Goal: Task Accomplishment & Management: Use online tool/utility

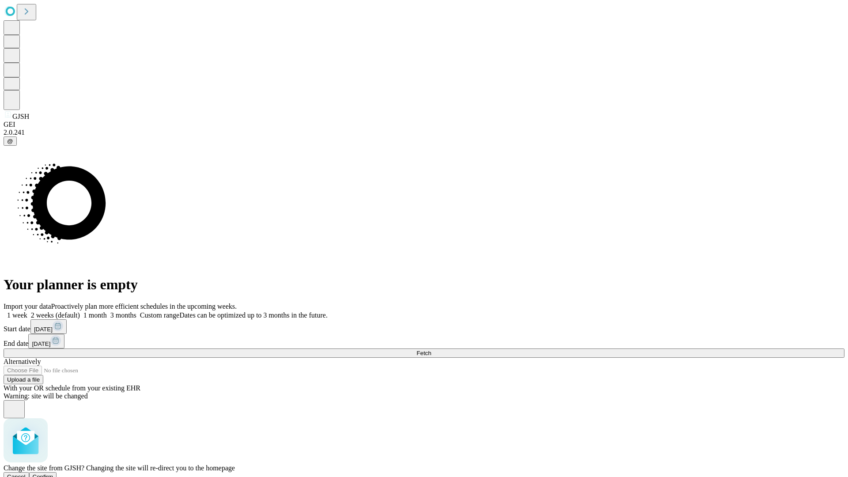
click at [53, 473] on span "Confirm" at bounding box center [43, 476] width 21 height 7
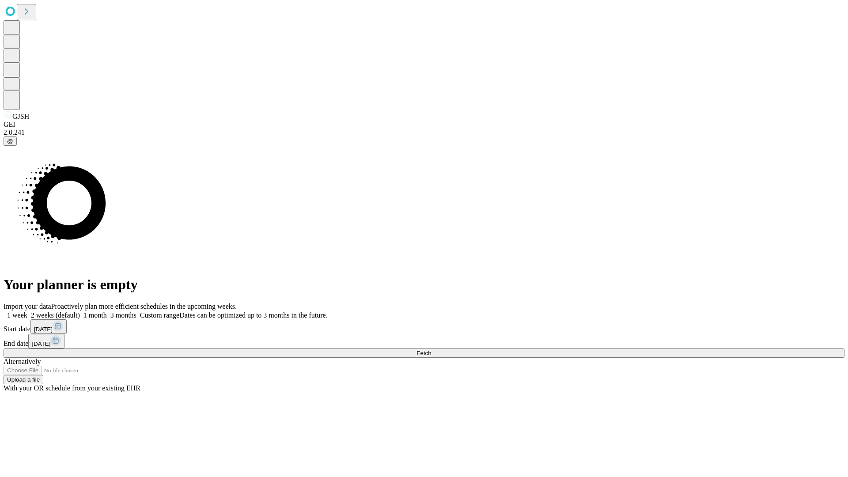
click at [107, 311] on label "1 month" at bounding box center [93, 315] width 27 height 8
click at [431, 350] on span "Fetch" at bounding box center [423, 353] width 15 height 7
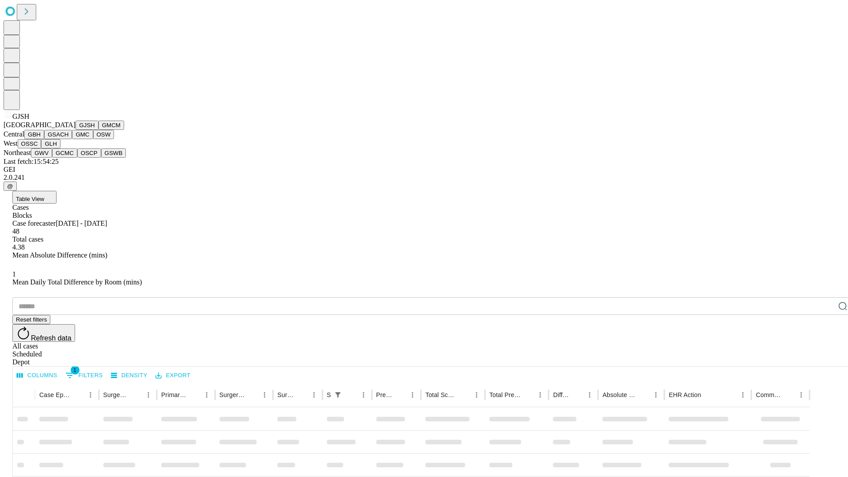
click at [98, 130] on button "GMCM" at bounding box center [111, 125] width 26 height 9
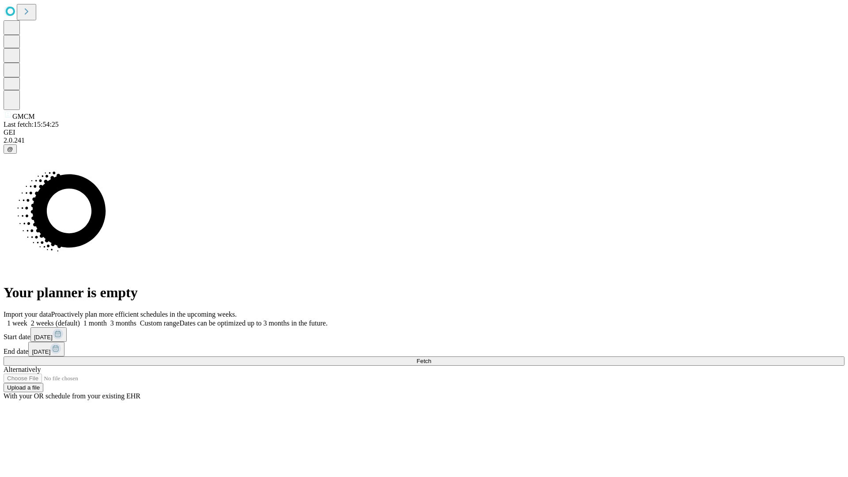
click at [107, 319] on label "1 month" at bounding box center [93, 323] width 27 height 8
click at [431, 358] on span "Fetch" at bounding box center [423, 361] width 15 height 7
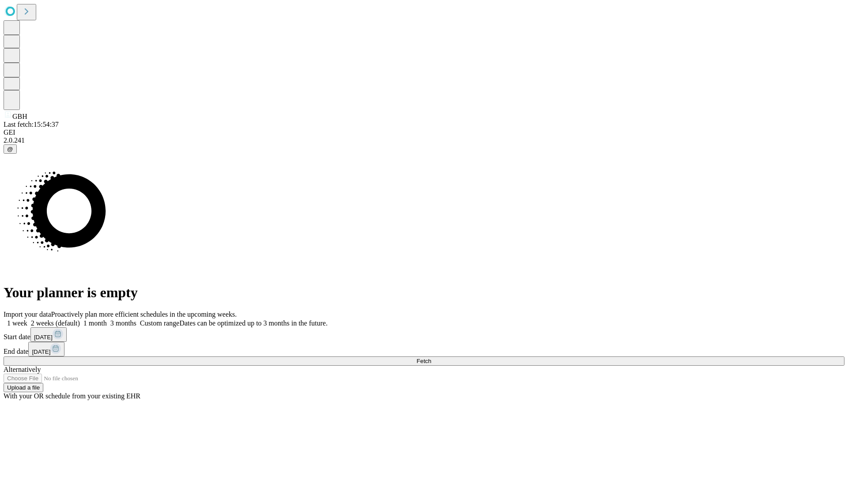
click at [107, 319] on label "1 month" at bounding box center [93, 323] width 27 height 8
click at [431, 358] on span "Fetch" at bounding box center [423, 361] width 15 height 7
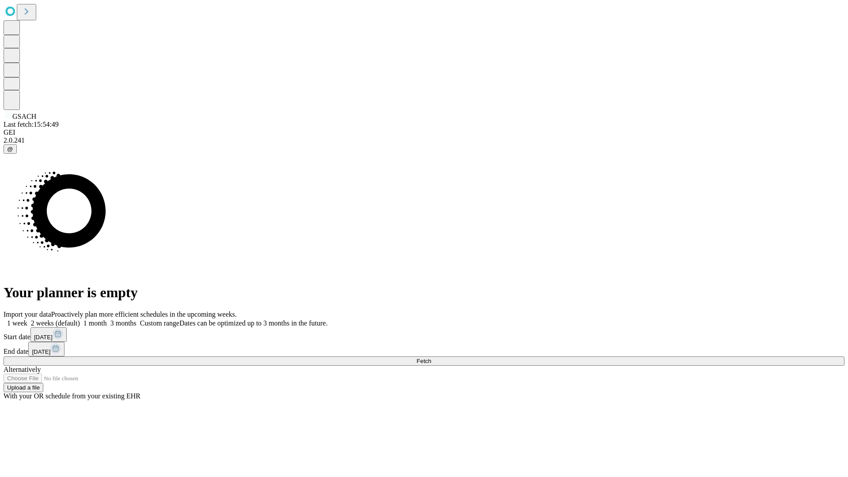
click at [107, 319] on label "1 month" at bounding box center [93, 323] width 27 height 8
click at [431, 358] on span "Fetch" at bounding box center [423, 361] width 15 height 7
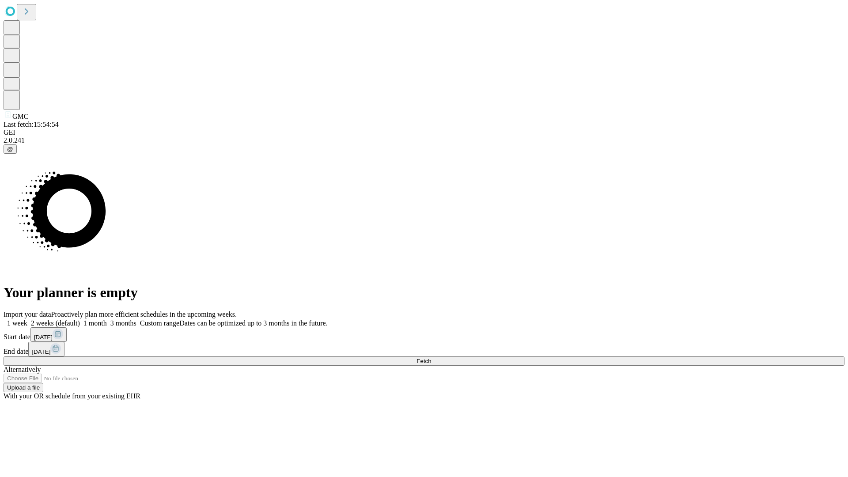
click at [107, 319] on label "1 month" at bounding box center [93, 323] width 27 height 8
click at [431, 358] on span "Fetch" at bounding box center [423, 361] width 15 height 7
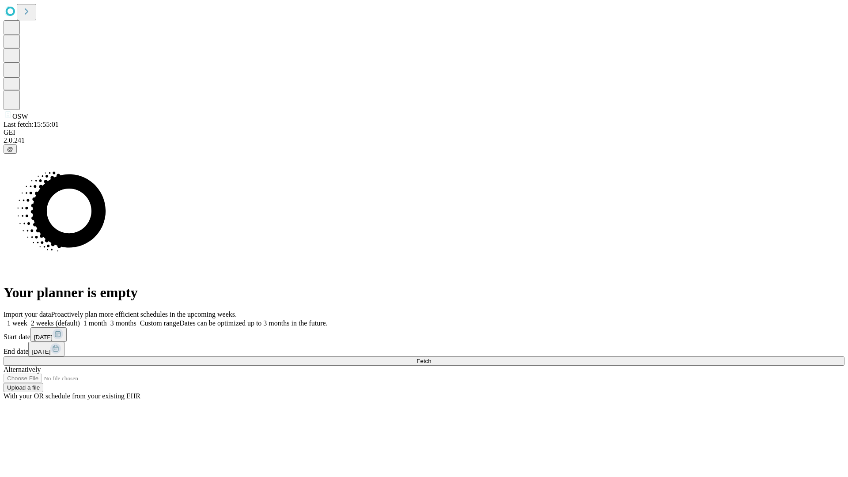
click at [107, 319] on label "1 month" at bounding box center [93, 323] width 27 height 8
click at [431, 358] on span "Fetch" at bounding box center [423, 361] width 15 height 7
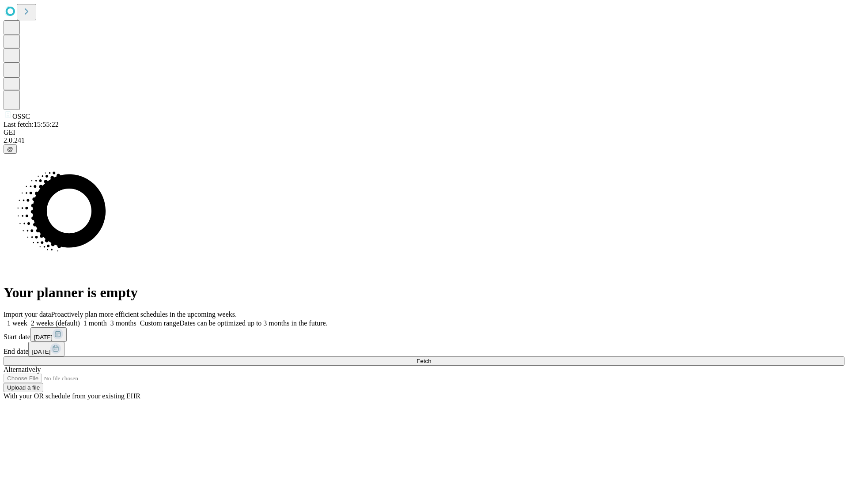
click at [107, 319] on label "1 month" at bounding box center [93, 323] width 27 height 8
click at [431, 358] on span "Fetch" at bounding box center [423, 361] width 15 height 7
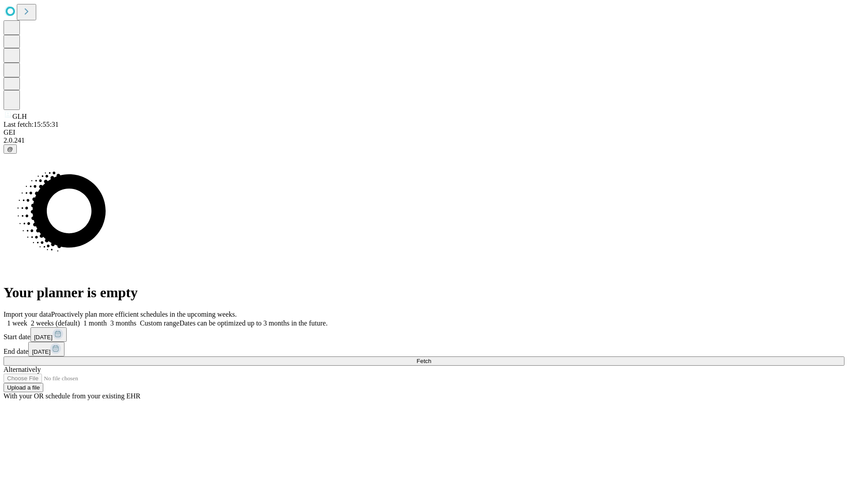
click at [107, 319] on label "1 month" at bounding box center [93, 323] width 27 height 8
click at [431, 358] on span "Fetch" at bounding box center [423, 361] width 15 height 7
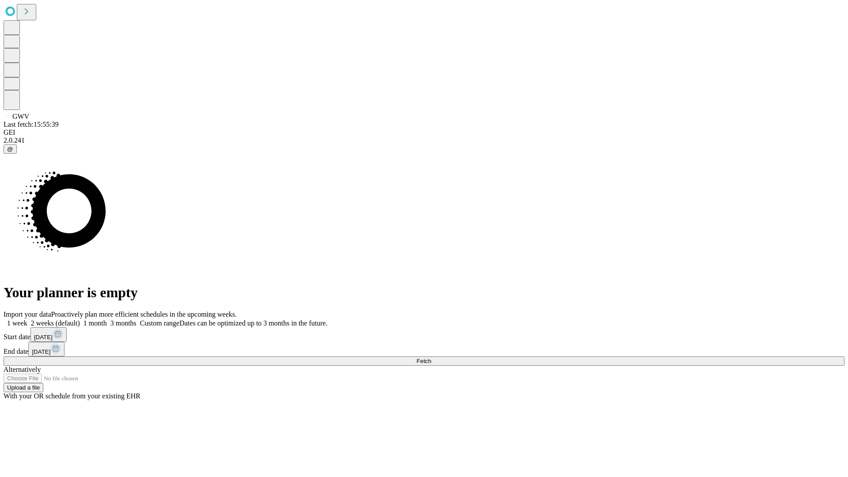
click at [431, 358] on span "Fetch" at bounding box center [423, 361] width 15 height 7
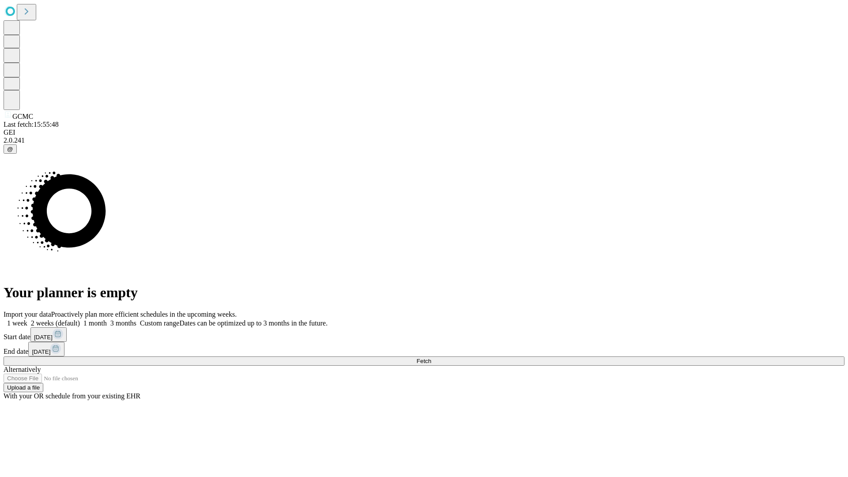
click at [107, 319] on label "1 month" at bounding box center [93, 323] width 27 height 8
click at [431, 358] on span "Fetch" at bounding box center [423, 361] width 15 height 7
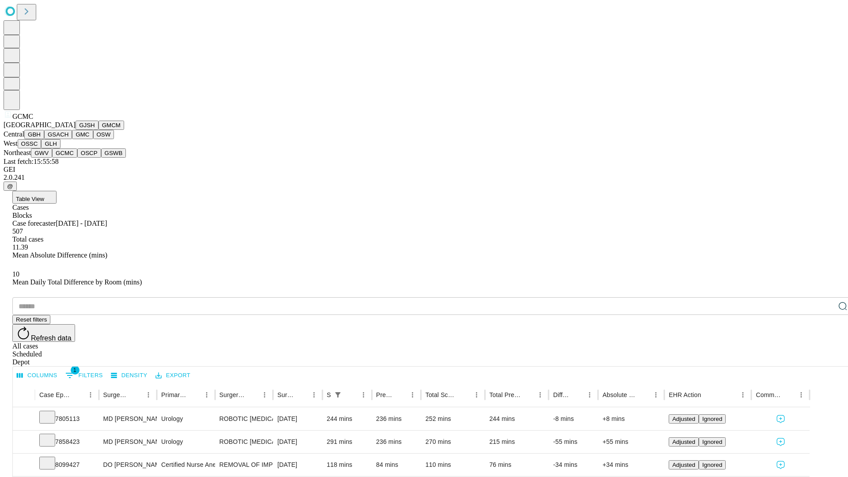
click at [77, 158] on button "OSCP" at bounding box center [89, 152] width 24 height 9
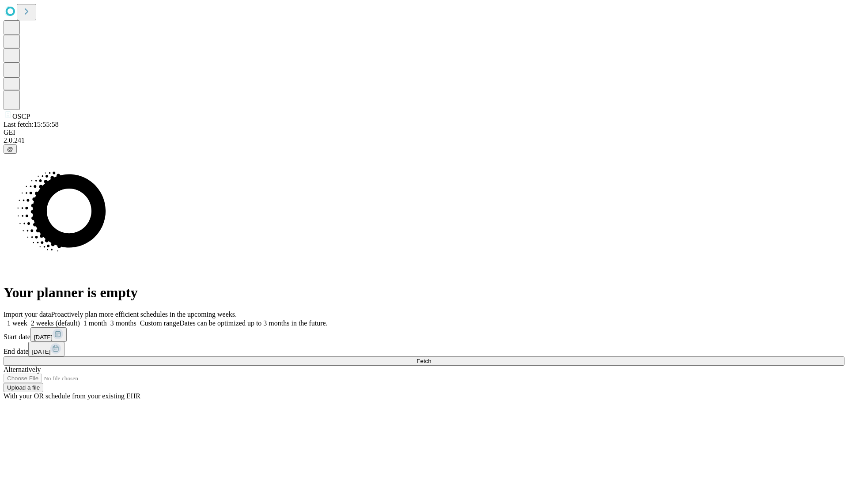
click at [107, 319] on label "1 month" at bounding box center [93, 323] width 27 height 8
click at [431, 358] on span "Fetch" at bounding box center [423, 361] width 15 height 7
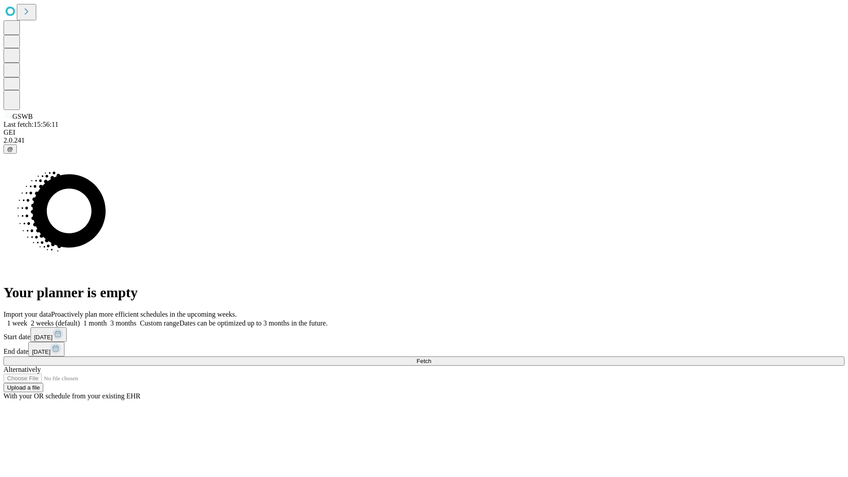
click at [107, 319] on label "1 month" at bounding box center [93, 323] width 27 height 8
click at [431, 358] on span "Fetch" at bounding box center [423, 361] width 15 height 7
